Goal: Communication & Community: Share content

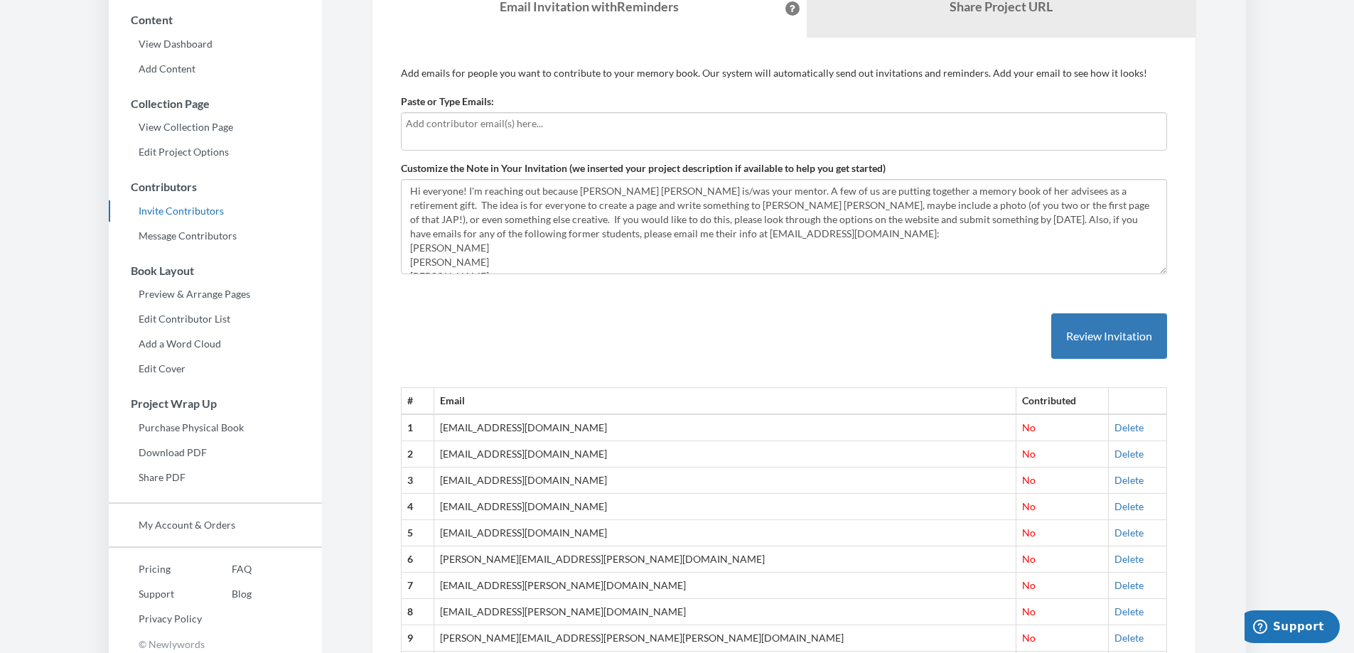
scroll to position [117, 0]
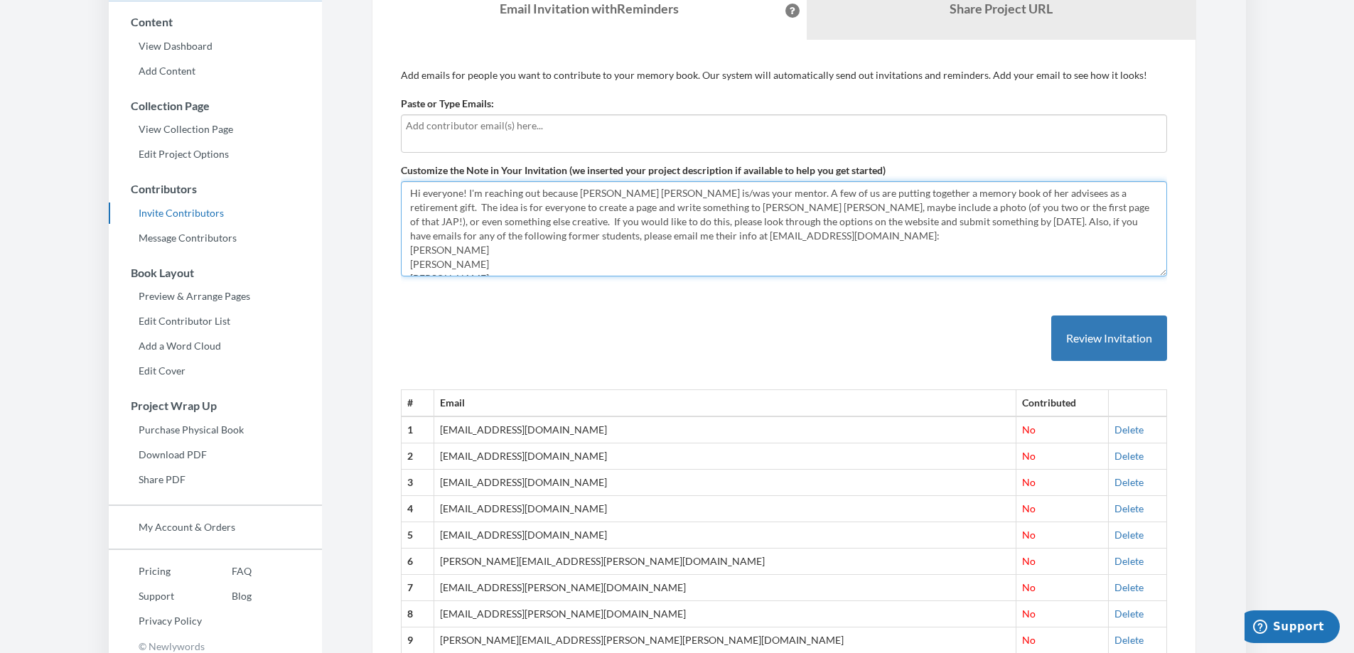
click at [498, 255] on textarea "Hi everyone! I'm reaching out because [PERSON_NAME] [PERSON_NAME] is/was your m…" at bounding box center [784, 228] width 766 height 95
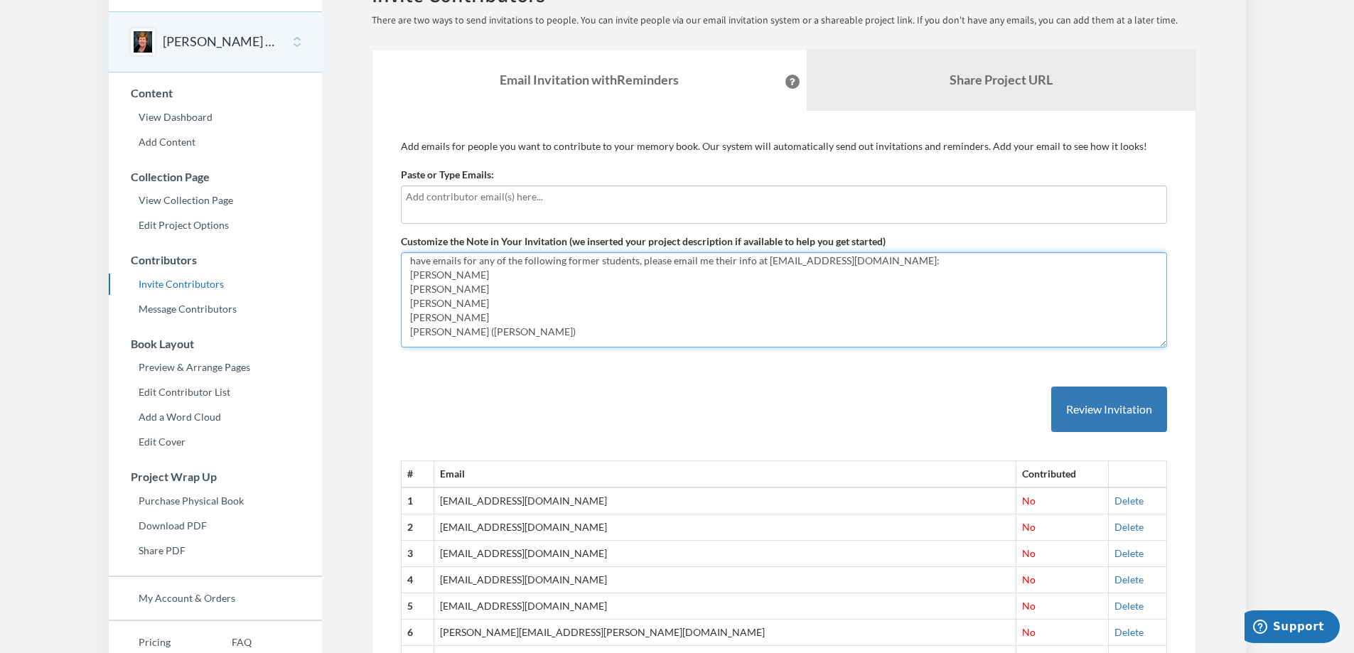
scroll to position [71, 0]
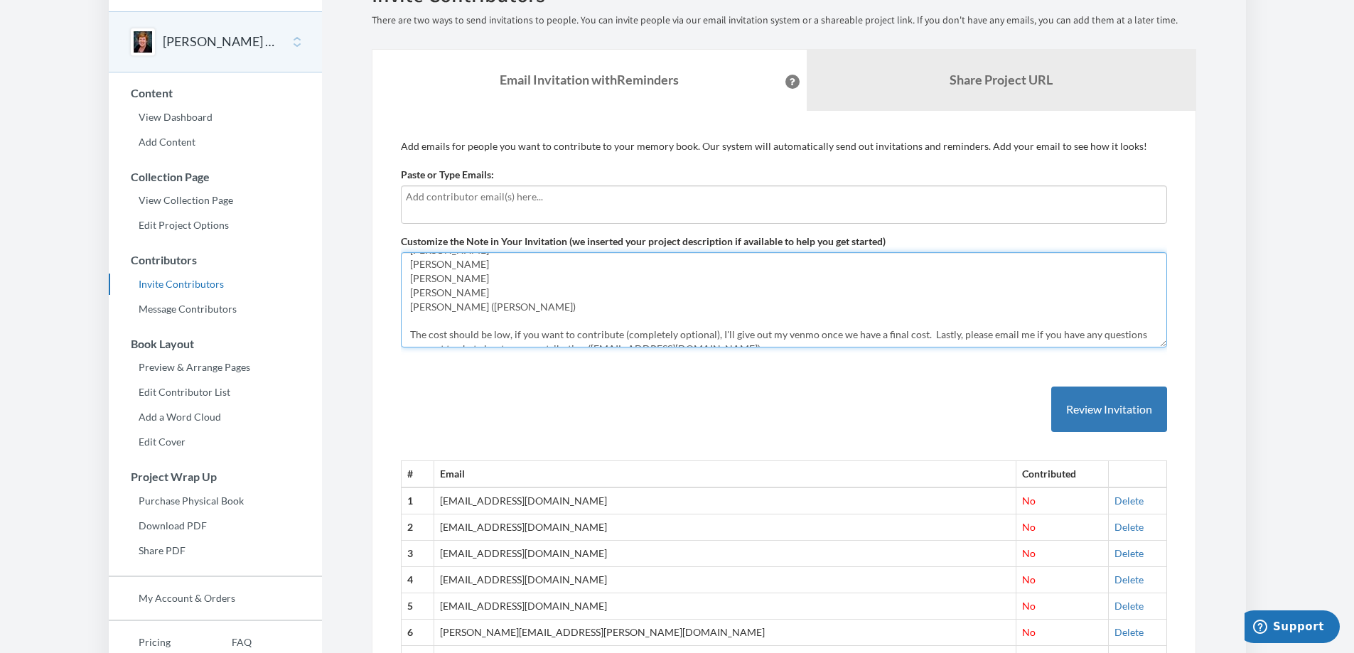
drag, startPoint x: 508, startPoint y: 269, endPoint x: 409, endPoint y: 271, distance: 99.6
click at [409, 271] on textarea "Hi everyone! I'm reaching out because [PERSON_NAME] [PERSON_NAME] is/was your m…" at bounding box center [784, 299] width 766 height 95
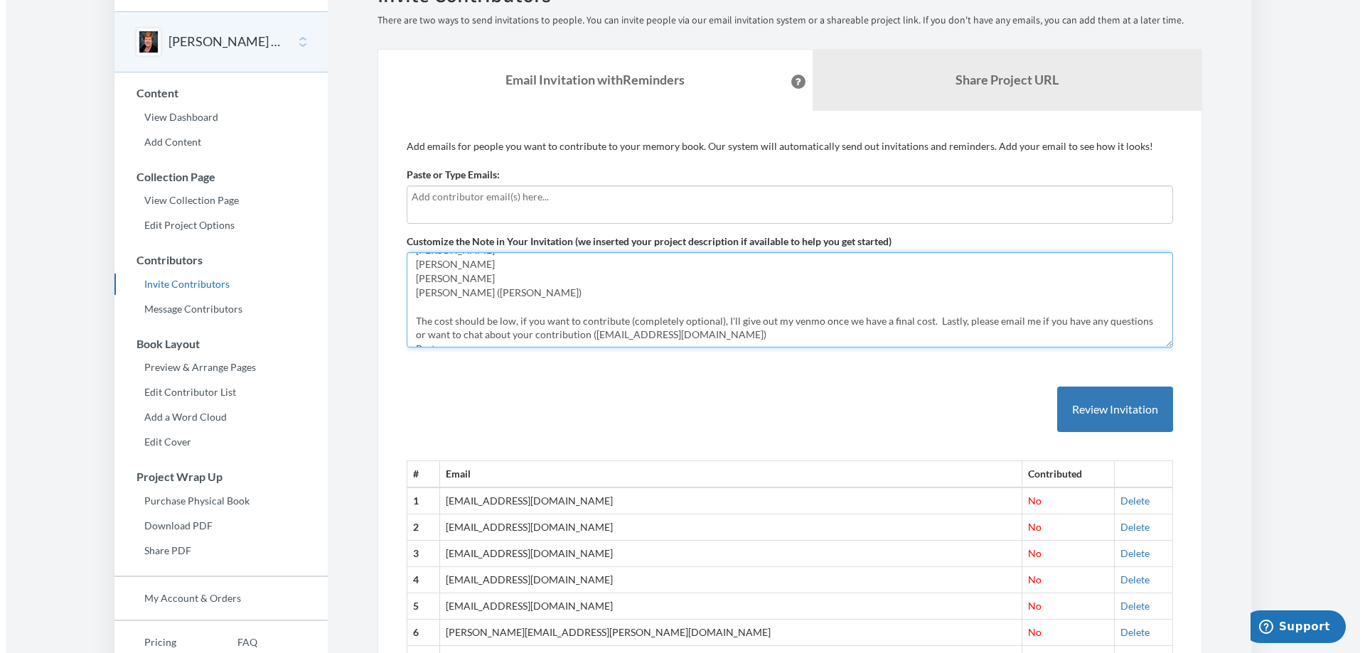
scroll to position [57, 0]
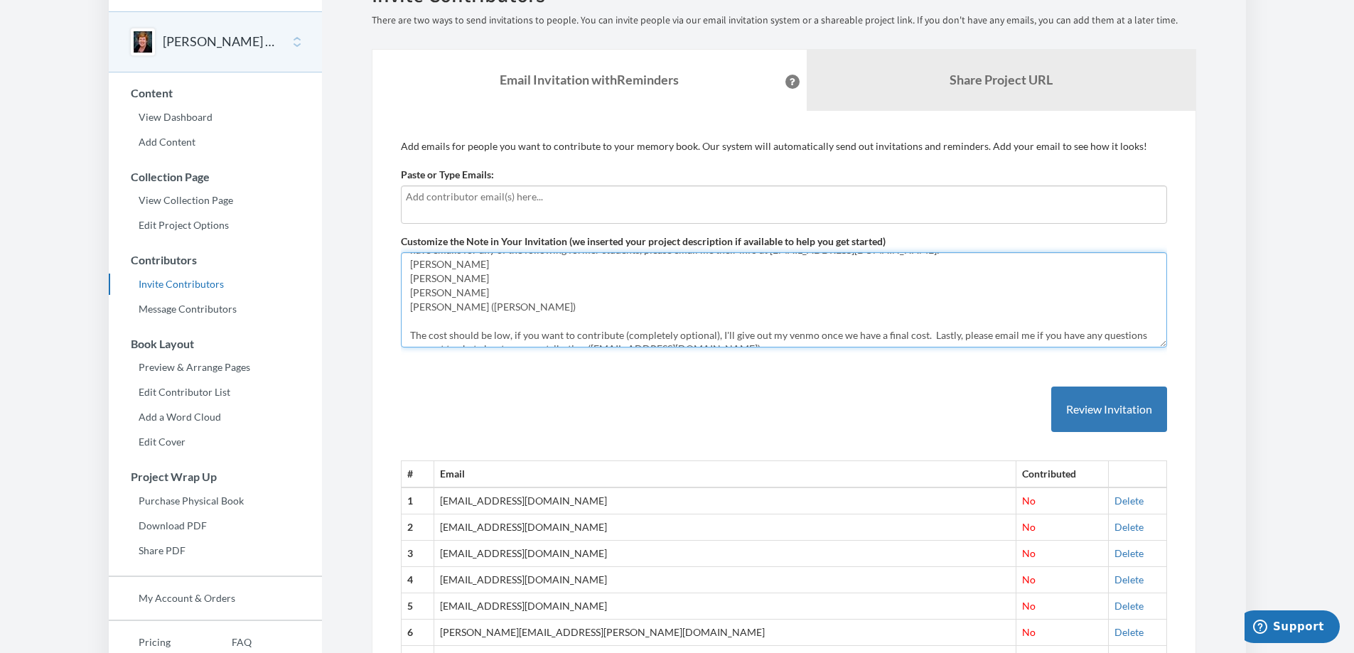
type textarea "Hi everyone! I'm reaching out because [PERSON_NAME] [PERSON_NAME] is/was your m…"
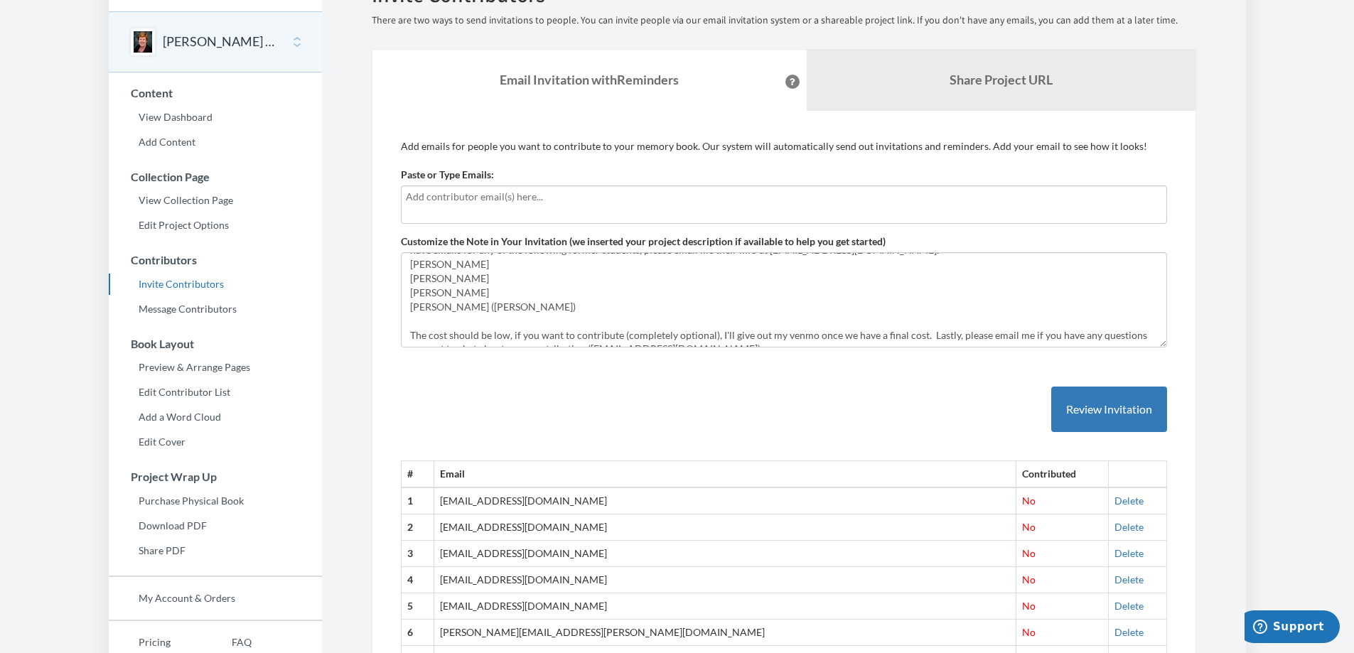
click at [483, 197] on input "text" at bounding box center [784, 197] width 756 height 16
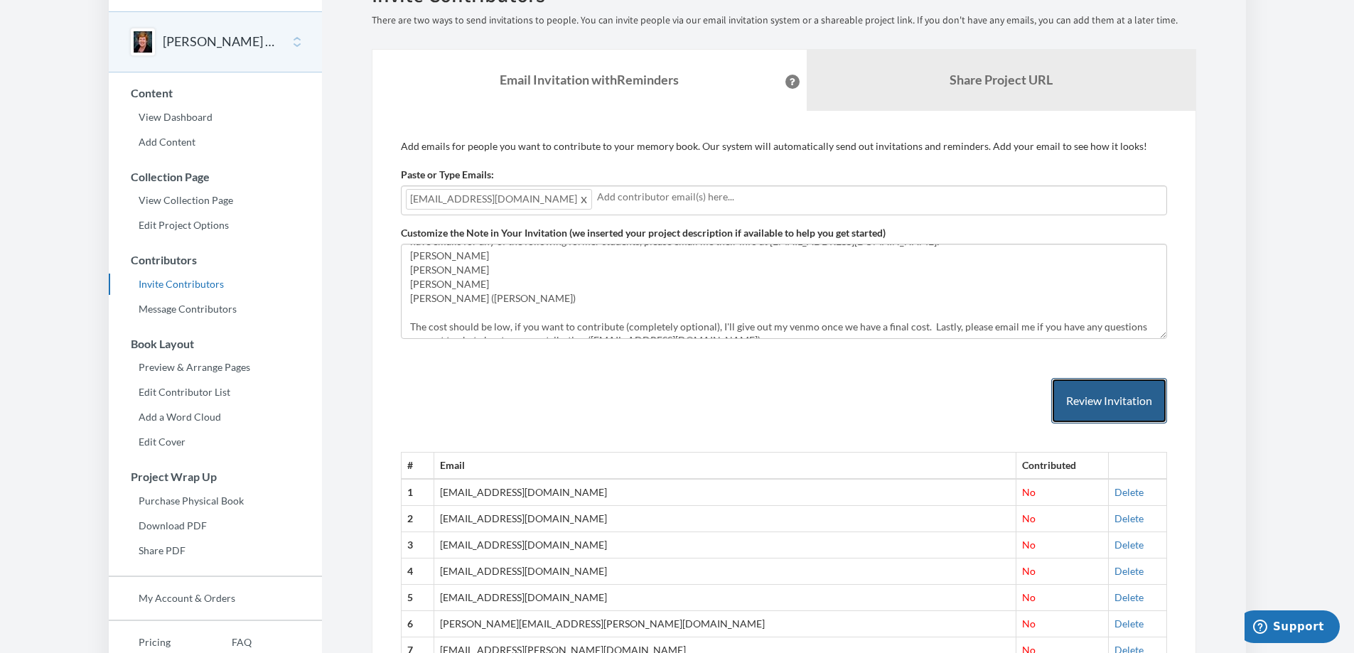
click at [1089, 410] on button "Review Invitation" at bounding box center [1110, 401] width 116 height 46
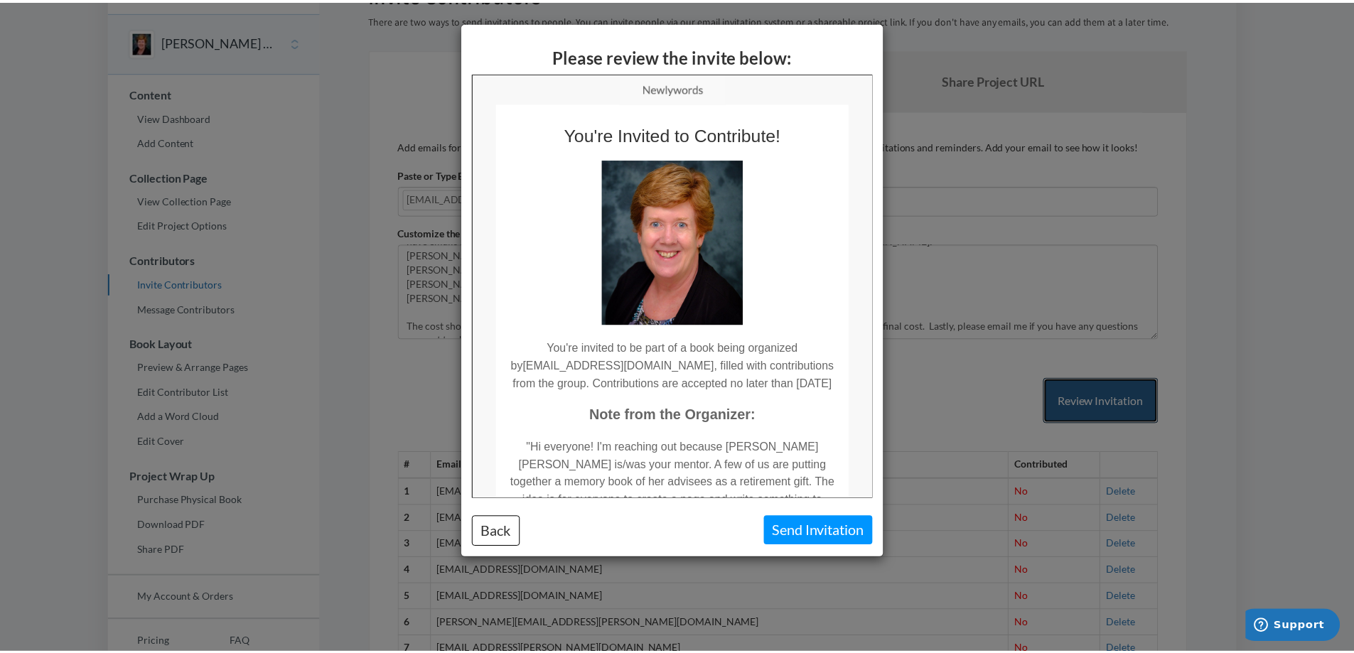
scroll to position [0, 0]
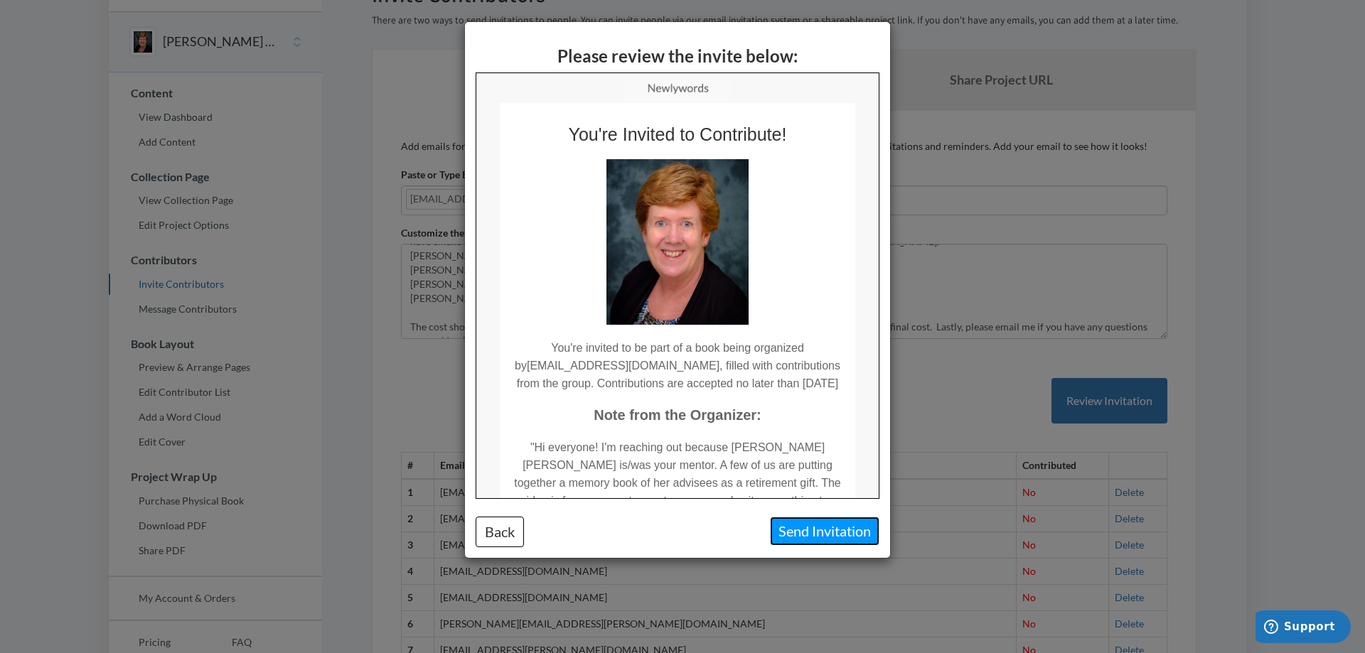
click at [836, 529] on button "Send Invitation" at bounding box center [824, 531] width 109 height 29
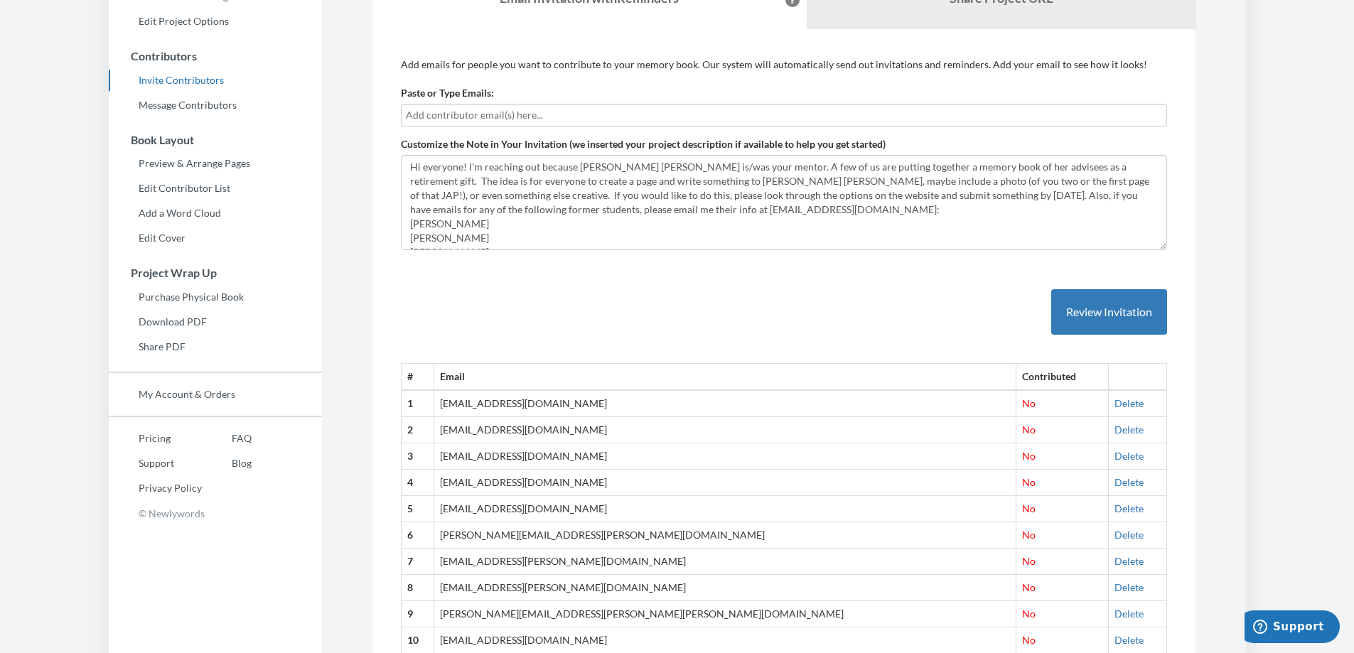
click at [537, 109] on input "text" at bounding box center [784, 115] width 756 height 16
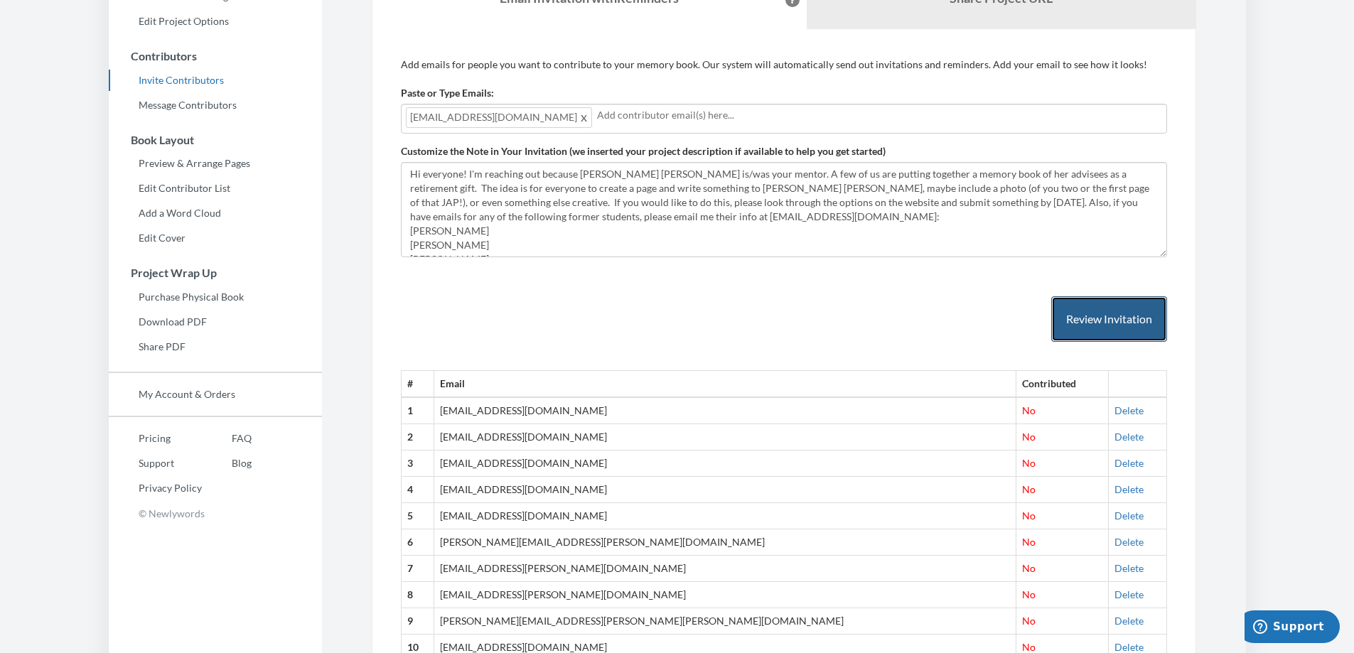
click at [1110, 322] on button "Review Invitation" at bounding box center [1110, 319] width 116 height 46
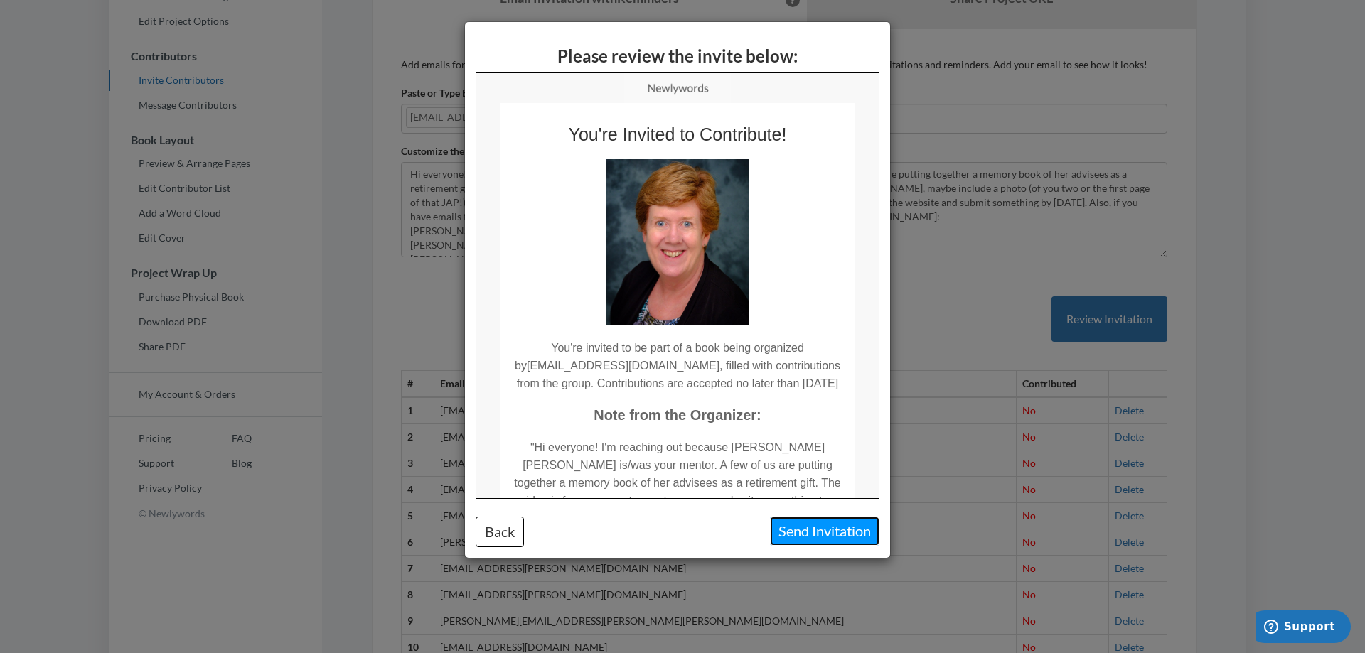
click at [843, 529] on button "Send Invitation" at bounding box center [824, 531] width 109 height 29
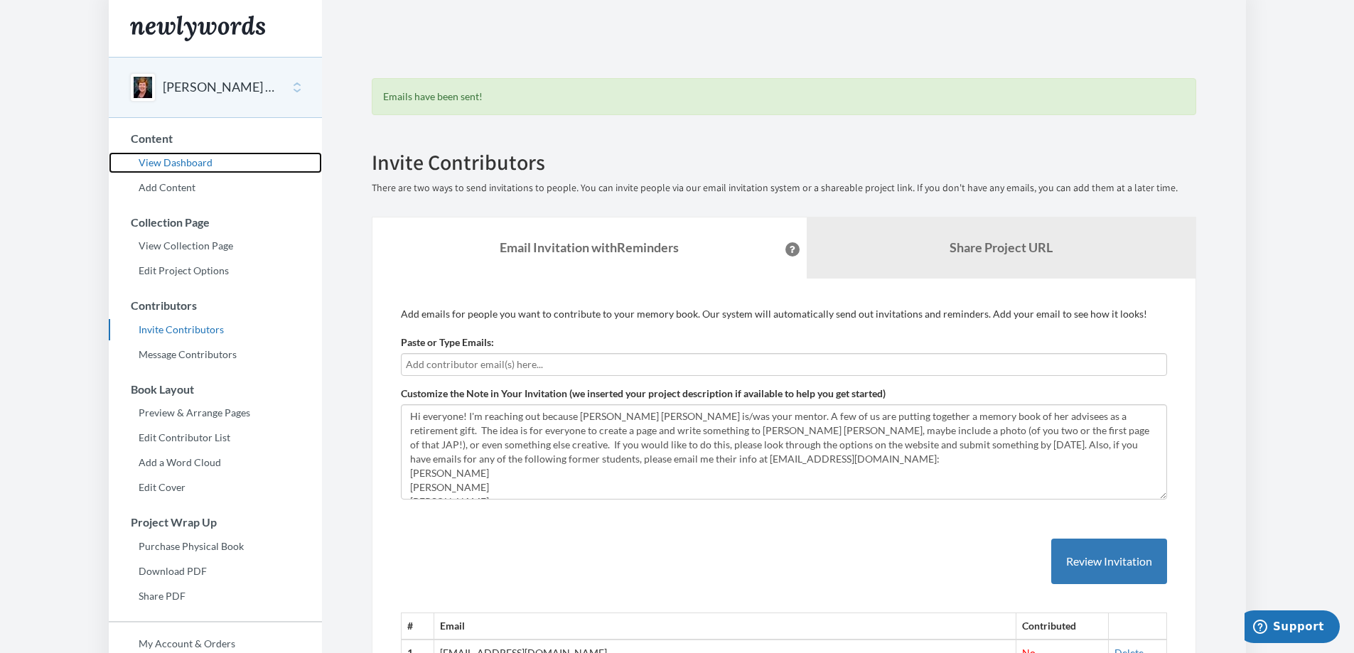
click at [153, 159] on link "View Dashboard" at bounding box center [215, 162] width 213 height 21
